Goal: Information Seeking & Learning: Learn about a topic

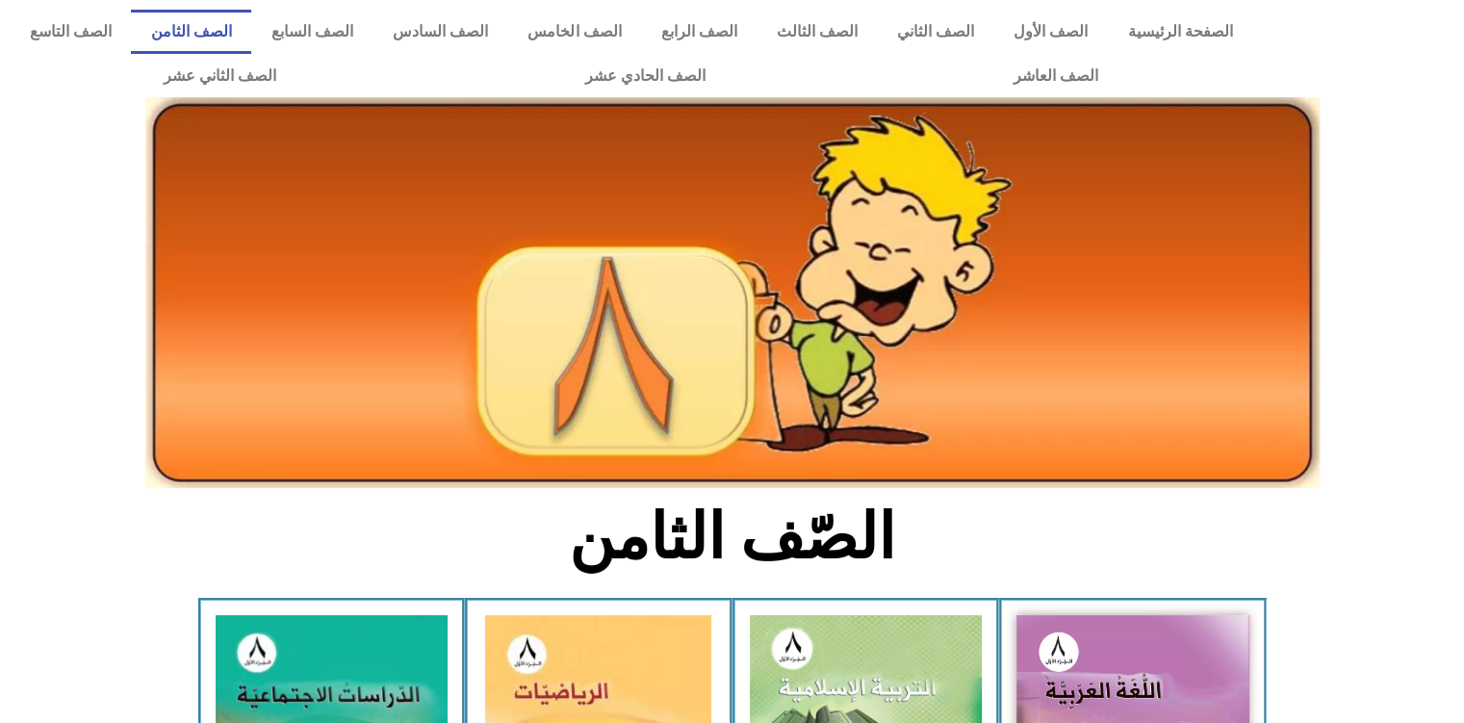
click at [1360, 325] on div at bounding box center [732, 336] width 1464 height 323
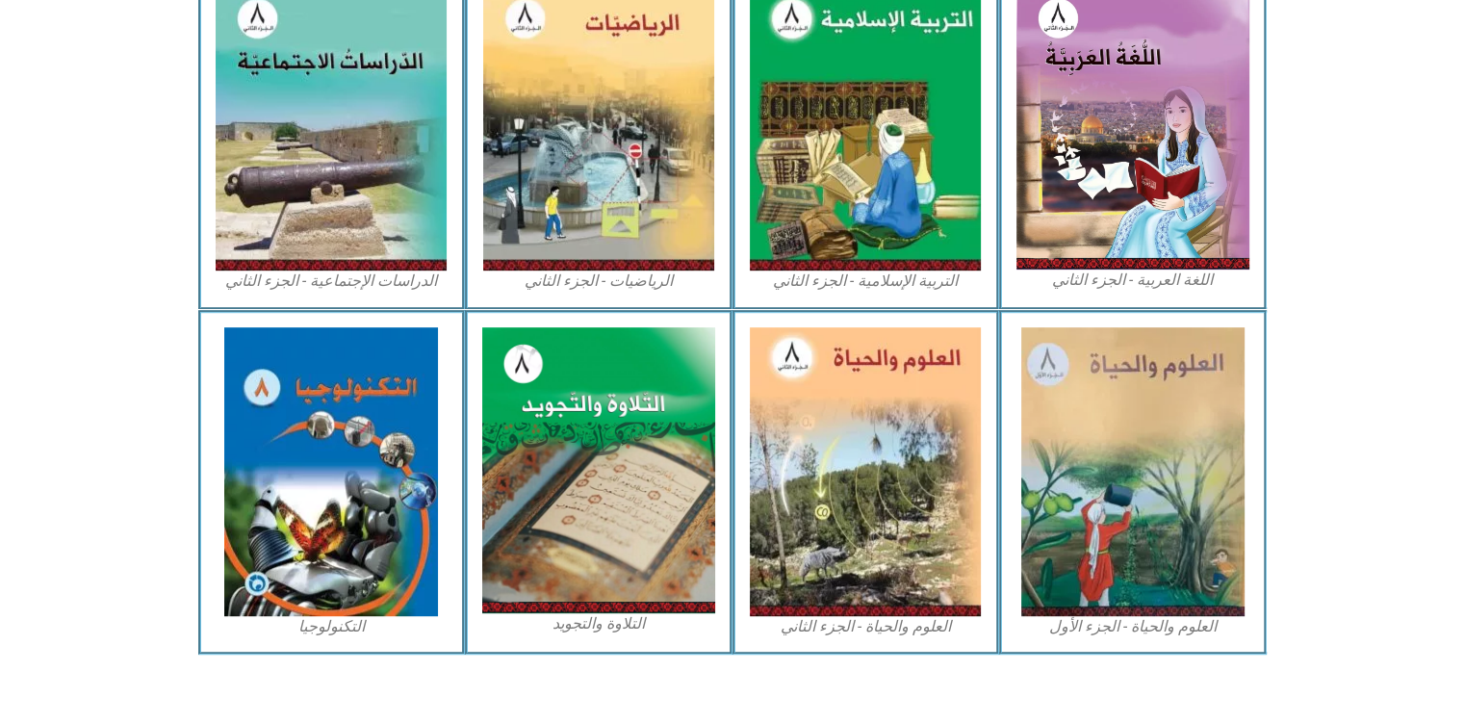
scroll to position [989, 0]
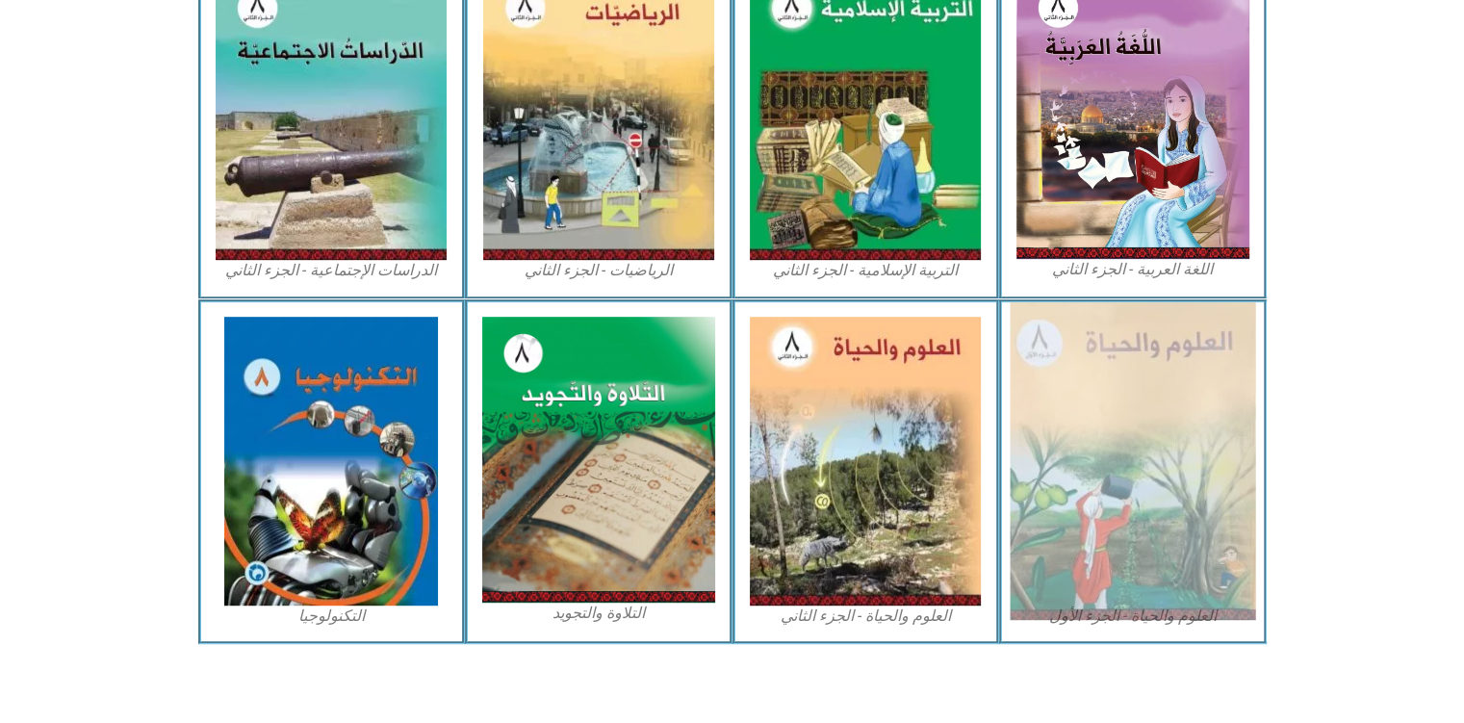
click at [1194, 427] on img at bounding box center [1133, 461] width 246 height 318
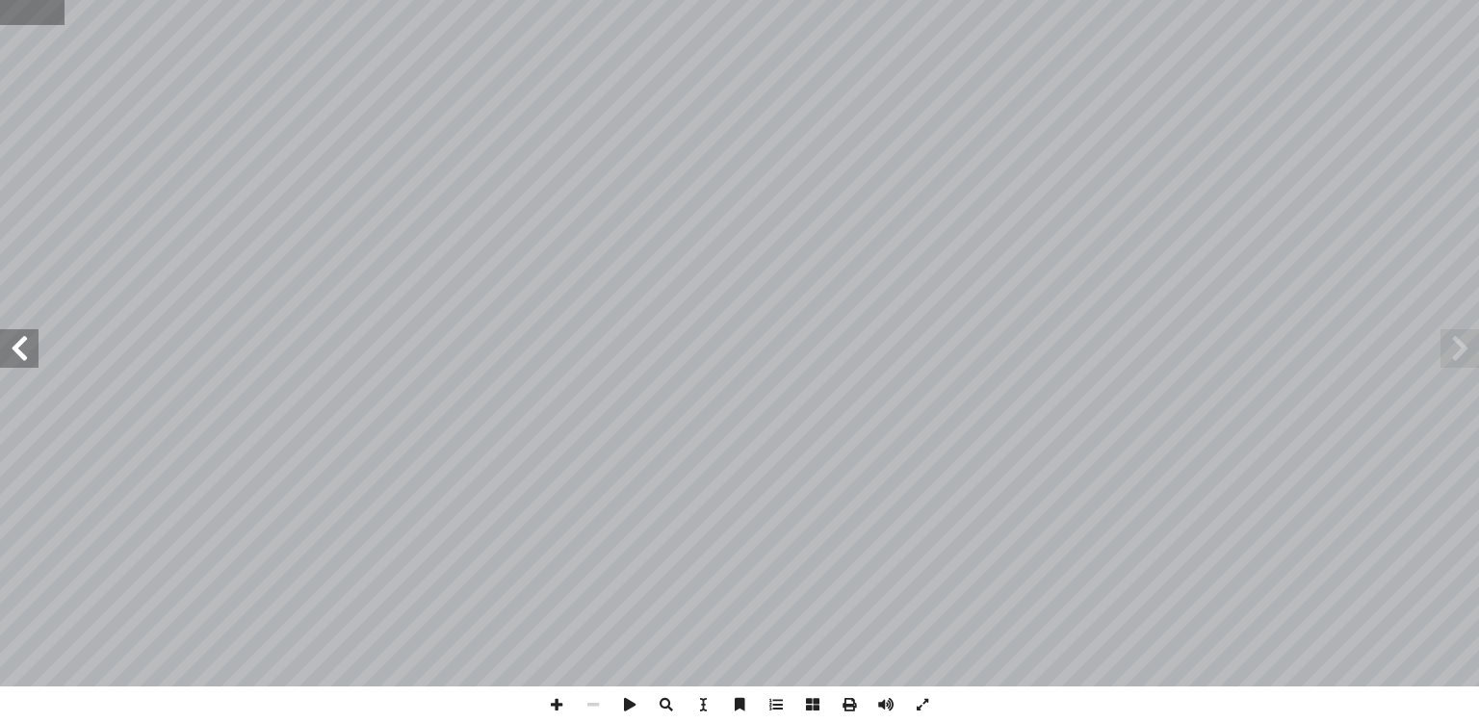
click at [25, 18] on input "text" at bounding box center [32, 12] width 65 height 25
type input "**"
click at [26, 351] on span at bounding box center [19, 348] width 39 height 39
click at [563, 708] on span at bounding box center [556, 704] width 37 height 37
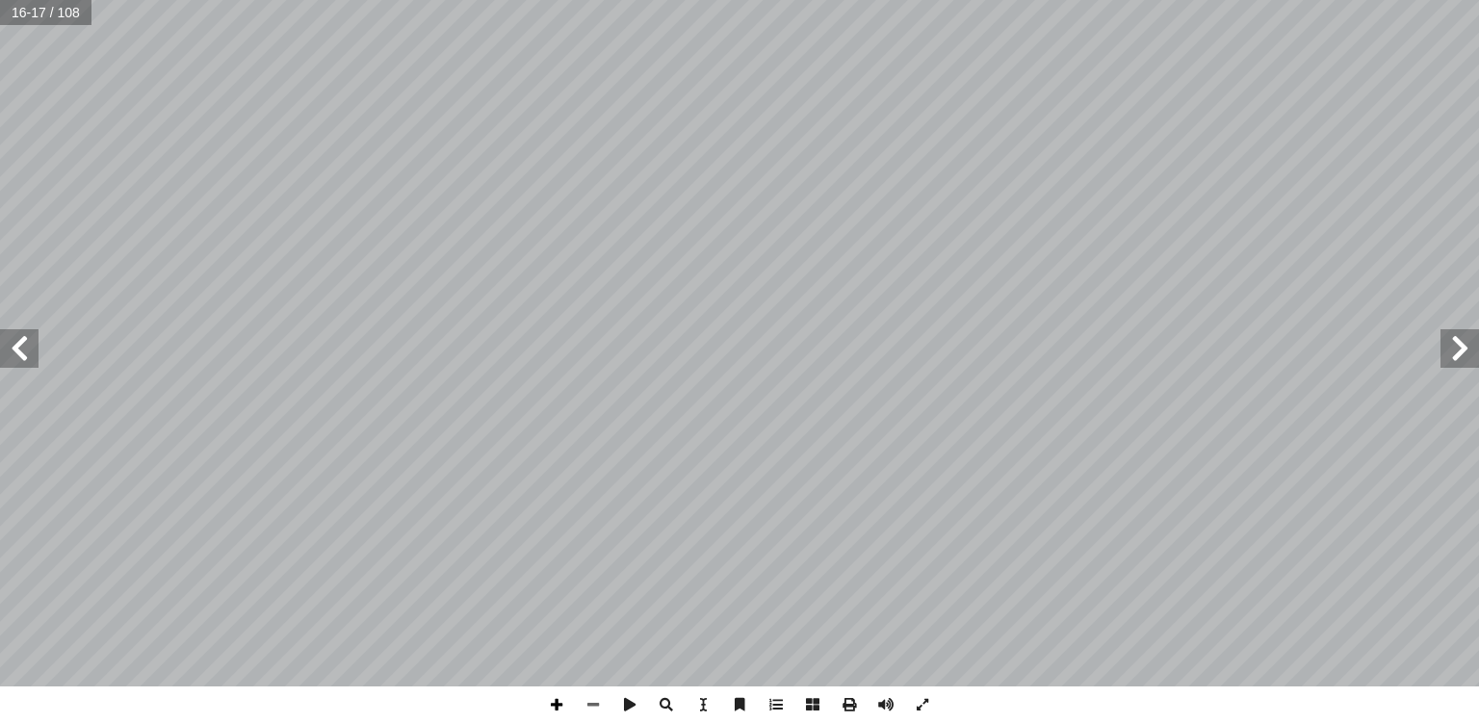
click at [555, 708] on span at bounding box center [556, 704] width 37 height 37
